Goal: Browse casually

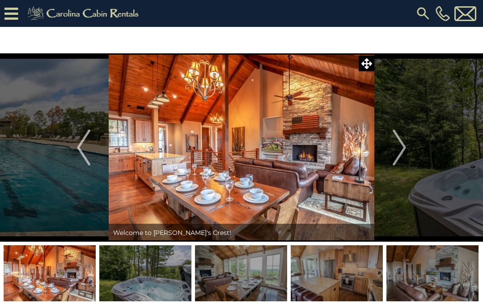
click at [402, 154] on img "Next" at bounding box center [399, 147] width 13 height 36
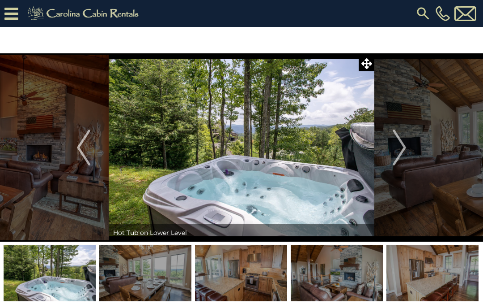
click at [402, 150] on img "Next" at bounding box center [399, 147] width 13 height 36
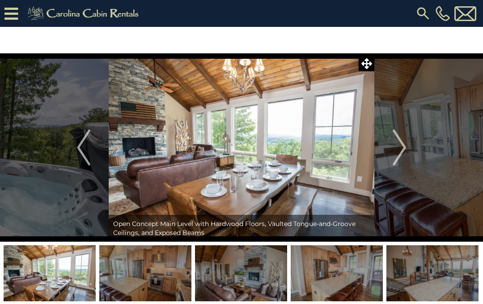
click at [401, 146] on img "Next" at bounding box center [399, 147] width 13 height 36
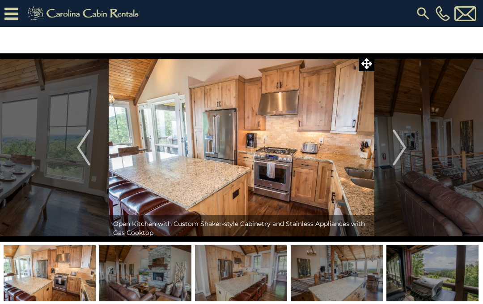
click at [402, 151] on img "Next" at bounding box center [399, 147] width 13 height 36
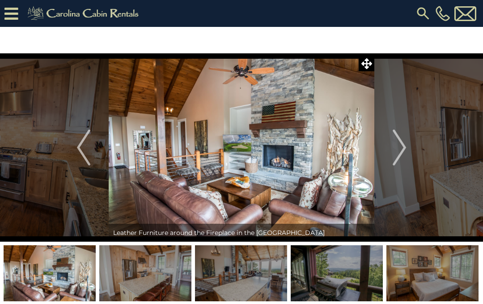
click at [406, 149] on img "Next" at bounding box center [399, 147] width 13 height 36
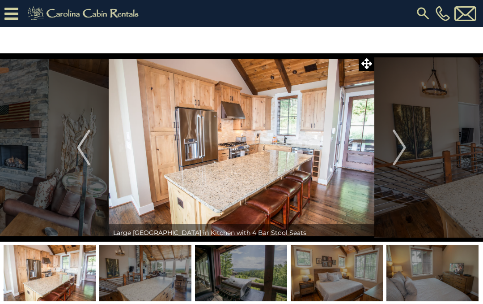
click at [402, 149] on img "Next" at bounding box center [399, 147] width 13 height 36
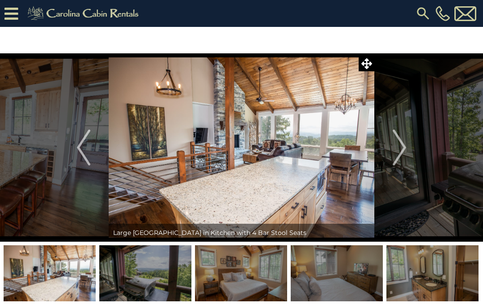
click at [404, 150] on img "Next" at bounding box center [399, 147] width 13 height 36
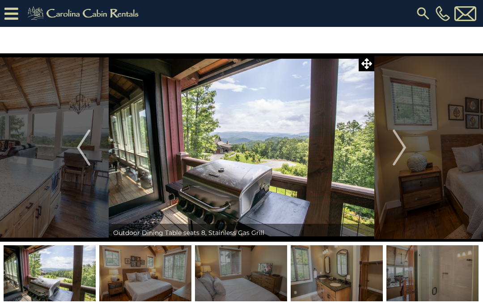
click at [406, 153] on img "Next" at bounding box center [399, 147] width 13 height 36
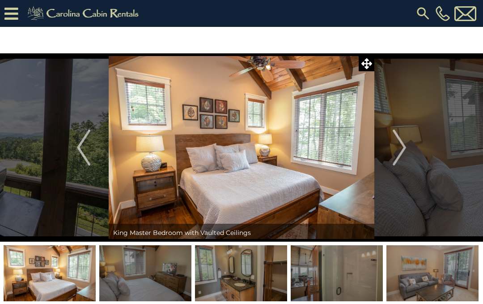
click at [409, 148] on button "Next" at bounding box center [400, 147] width 50 height 188
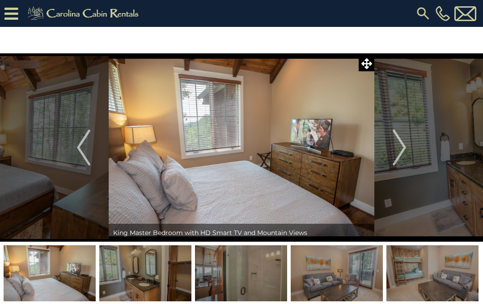
click at [402, 149] on img "Next" at bounding box center [399, 147] width 13 height 36
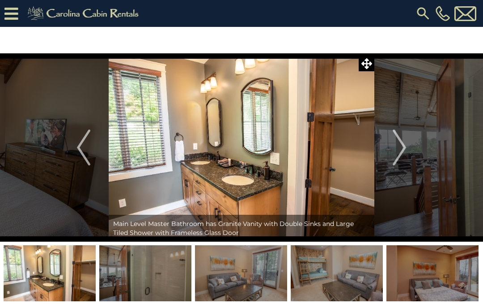
click at [407, 147] on button "Next" at bounding box center [400, 147] width 50 height 188
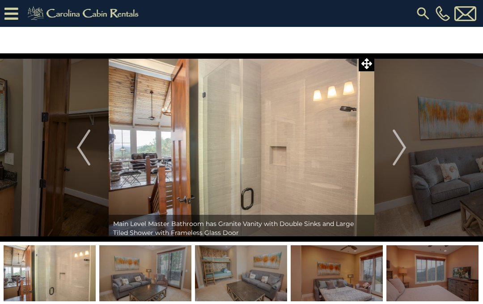
click at [410, 154] on button "Next" at bounding box center [400, 147] width 50 height 188
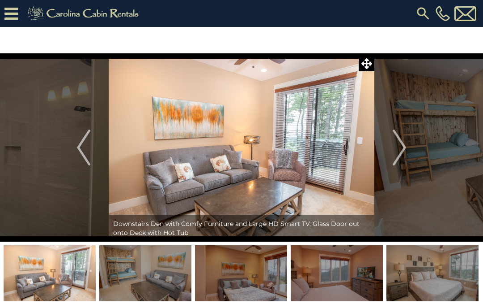
click at [406, 152] on img "Next" at bounding box center [399, 147] width 13 height 36
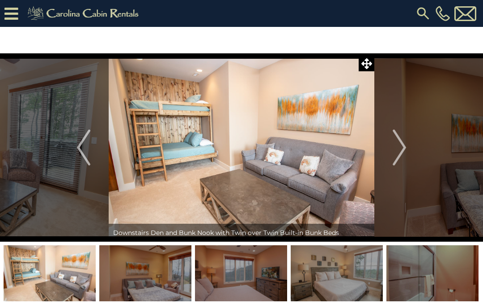
click at [409, 154] on button "Next" at bounding box center [400, 147] width 50 height 188
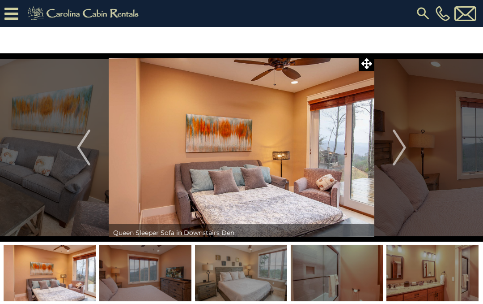
click at [409, 154] on button "Next" at bounding box center [400, 147] width 50 height 188
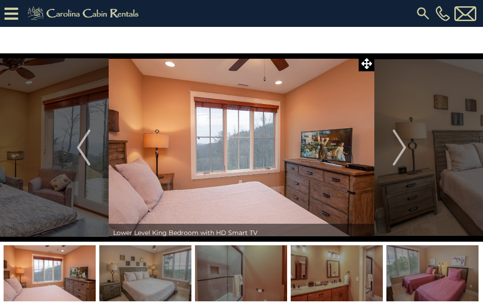
click at [406, 150] on img "Next" at bounding box center [399, 147] width 13 height 36
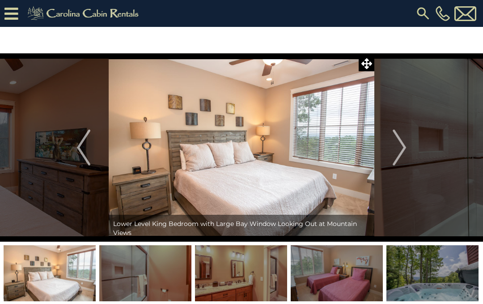
click at [404, 152] on img "Next" at bounding box center [399, 147] width 13 height 36
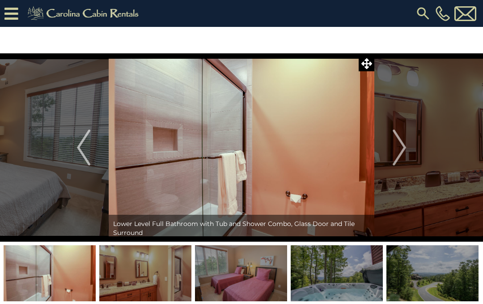
click at [410, 148] on button "Next" at bounding box center [400, 147] width 50 height 188
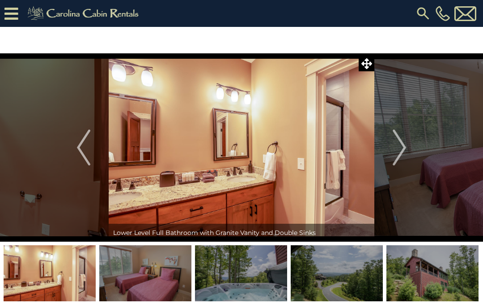
click at [404, 155] on img "Next" at bounding box center [399, 147] width 13 height 36
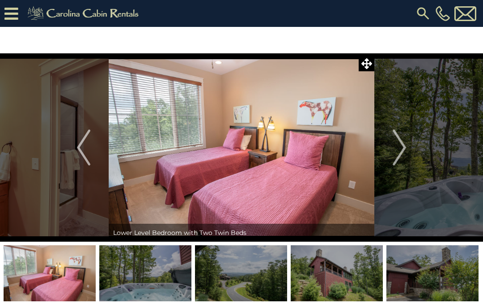
click at [406, 152] on img "Next" at bounding box center [399, 147] width 13 height 36
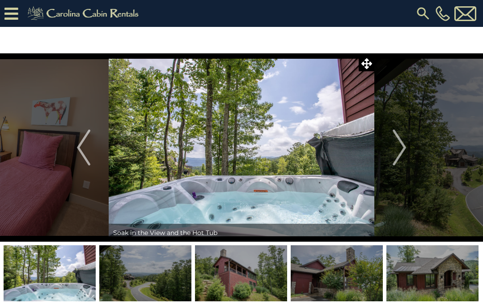
click at [409, 148] on button "Next" at bounding box center [400, 147] width 50 height 188
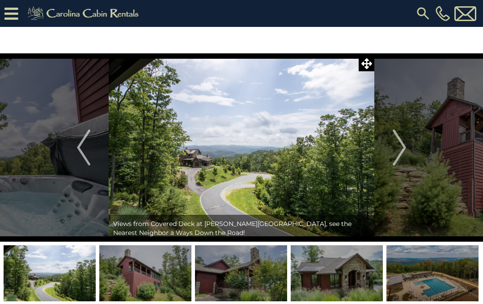
click at [404, 154] on img "Next" at bounding box center [399, 147] width 13 height 36
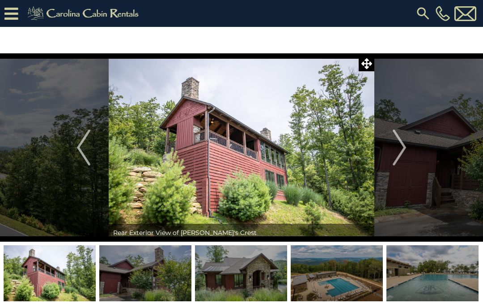
click at [403, 149] on img "Next" at bounding box center [399, 147] width 13 height 36
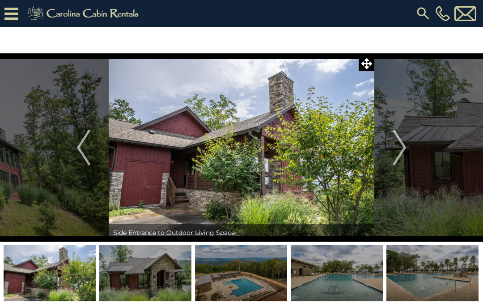
click at [406, 150] on img "Next" at bounding box center [399, 147] width 13 height 36
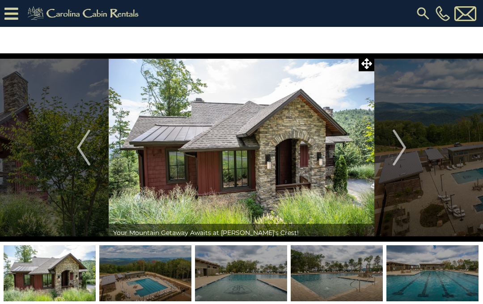
click at [404, 154] on img "Next" at bounding box center [399, 147] width 13 height 36
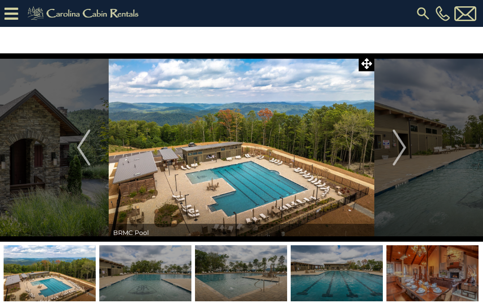
click at [404, 154] on img "Next" at bounding box center [399, 147] width 13 height 36
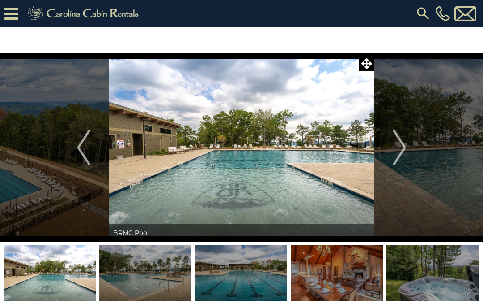
click at [403, 150] on img "Next" at bounding box center [399, 147] width 13 height 36
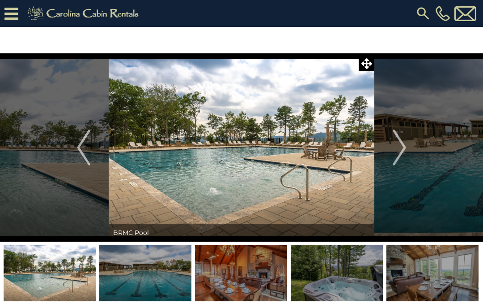
click at [403, 150] on img "Next" at bounding box center [399, 147] width 13 height 36
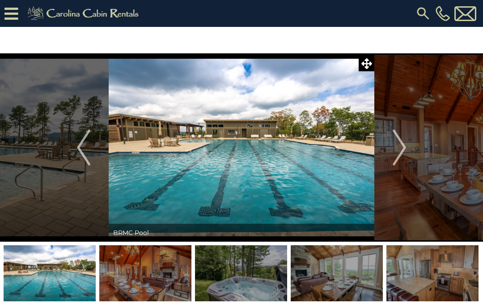
click at [406, 147] on img "Next" at bounding box center [399, 147] width 13 height 36
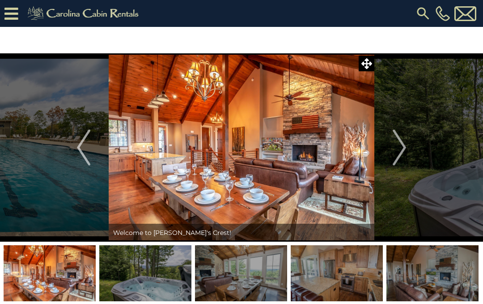
click at [404, 151] on img "Next" at bounding box center [399, 147] width 13 height 36
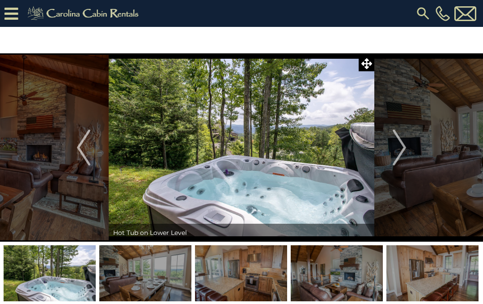
click at [409, 147] on button "Next" at bounding box center [400, 147] width 50 height 188
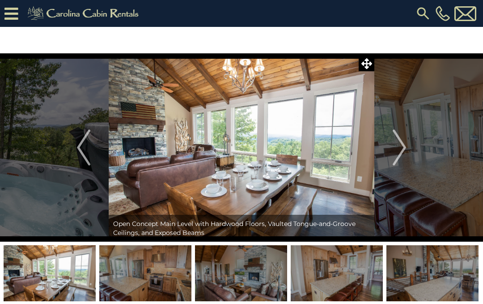
click at [406, 145] on img "Next" at bounding box center [399, 147] width 13 height 36
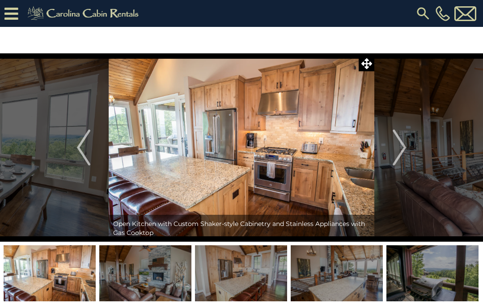
click at [408, 147] on button "Next" at bounding box center [400, 147] width 50 height 188
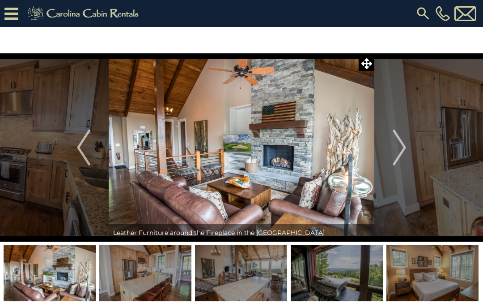
click at [410, 148] on button "Next" at bounding box center [400, 147] width 50 height 188
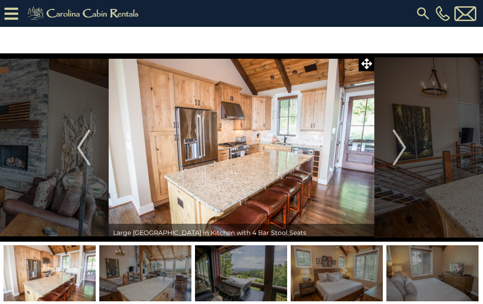
click at [410, 145] on button "Next" at bounding box center [400, 147] width 50 height 188
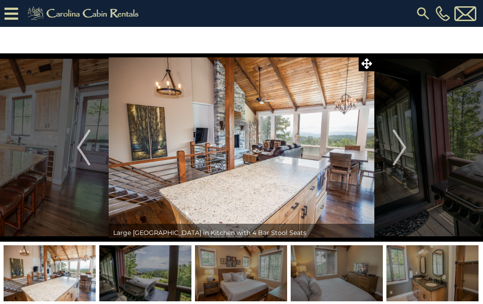
click at [401, 153] on img "Next" at bounding box center [399, 147] width 13 height 36
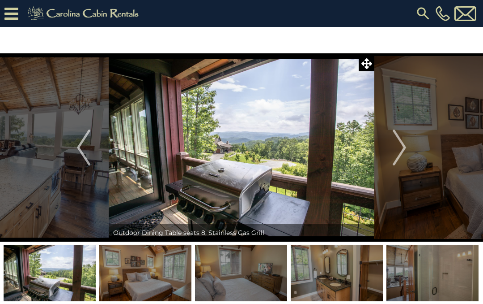
click at [399, 150] on img "Next" at bounding box center [399, 147] width 13 height 36
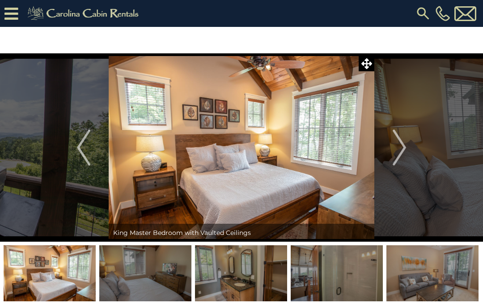
click at [406, 145] on img "Next" at bounding box center [399, 147] width 13 height 36
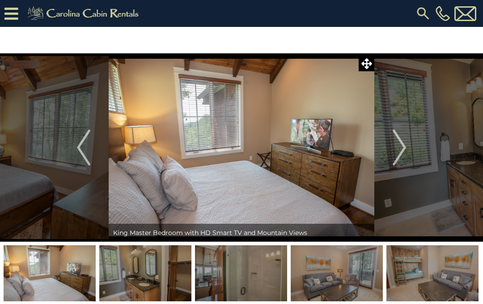
click at [411, 136] on button "Next" at bounding box center [400, 147] width 50 height 188
